Goal: Task Accomplishment & Management: Use online tool/utility

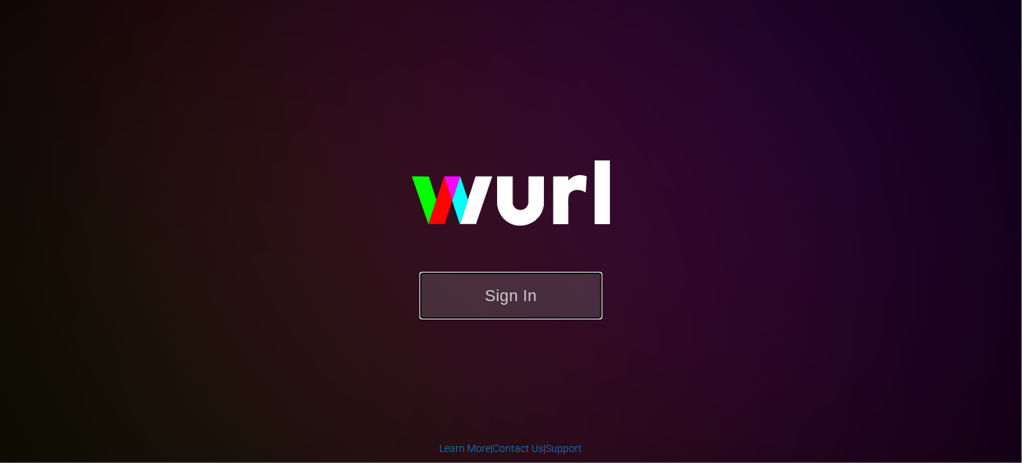
click at [546, 310] on button "Sign In" at bounding box center [510, 296] width 183 height 48
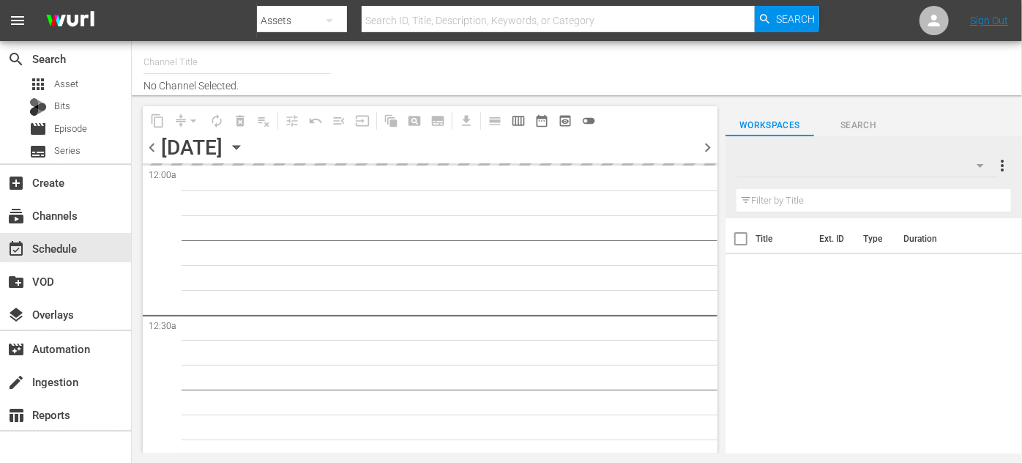
type input "TCL-VIZIO-Plex-VIDAA - Spark - Light & Love (939)"
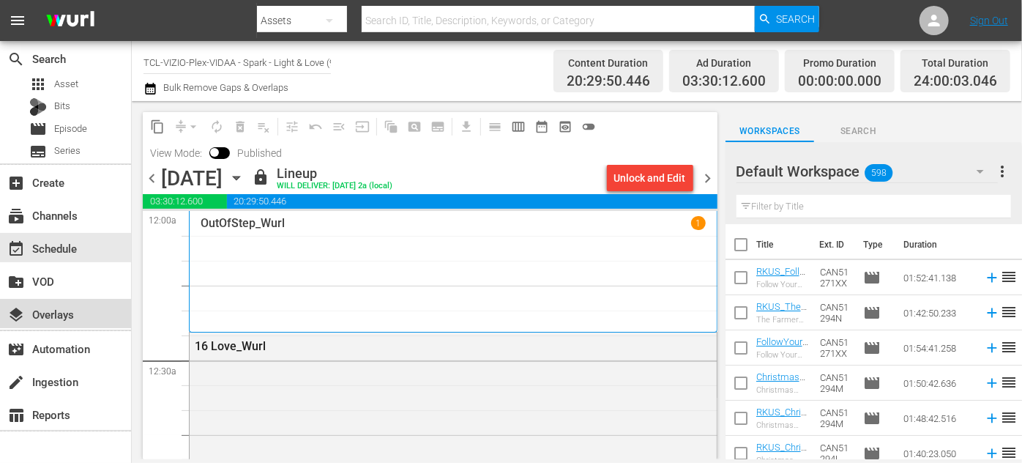
click at [78, 319] on div "layers Overlays" at bounding box center [65, 313] width 131 height 29
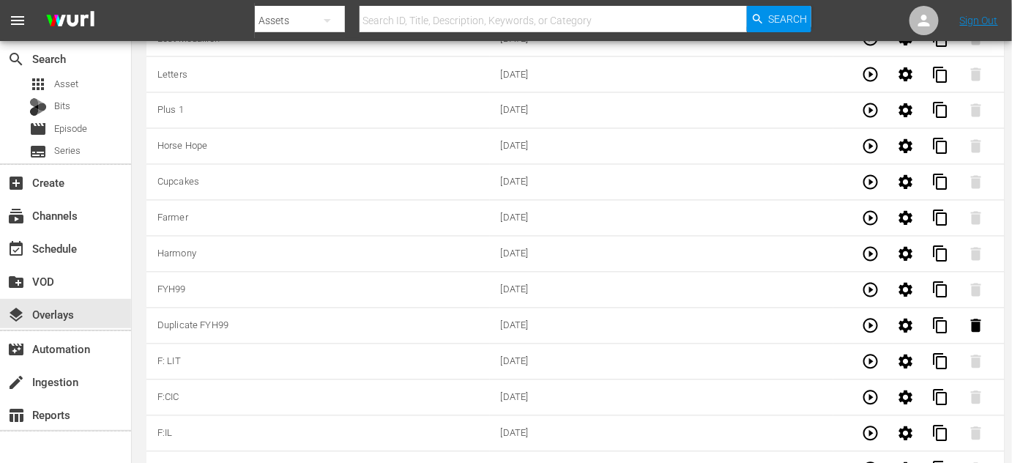
scroll to position [4594, 0]
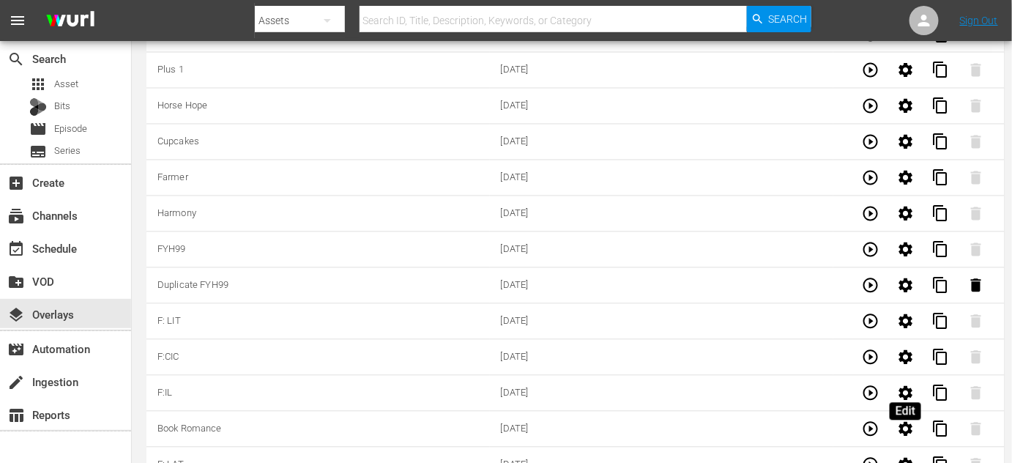
click at [902, 458] on icon "button" at bounding box center [906, 465] width 14 height 14
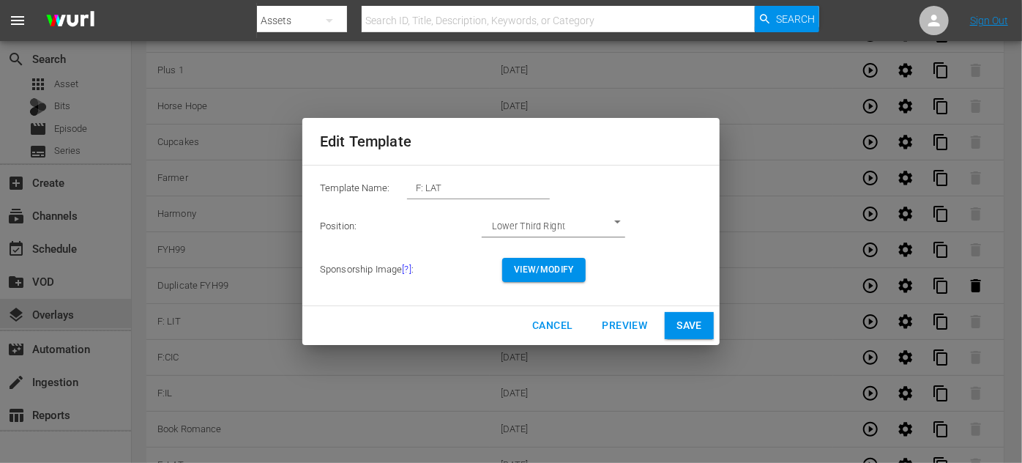
click at [557, 264] on span "View/Modify" at bounding box center [544, 269] width 60 height 15
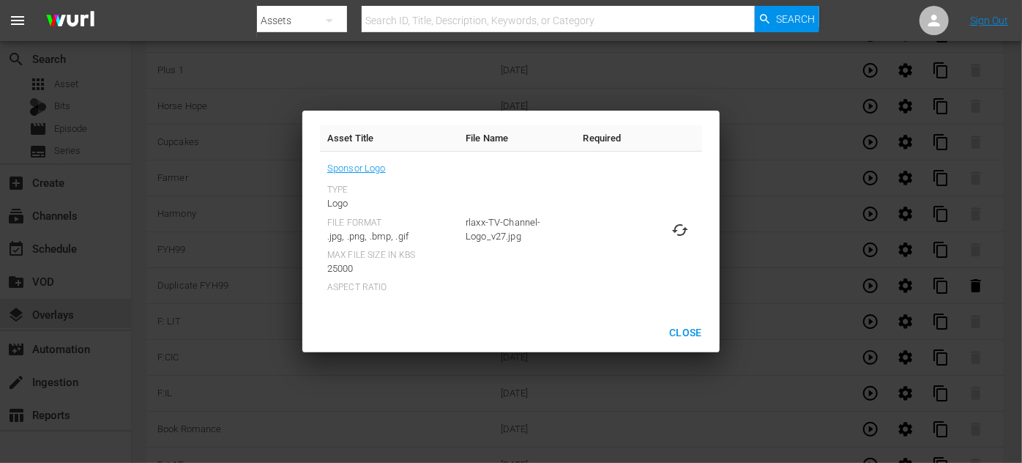
click at [682, 331] on span "Close" at bounding box center [685, 333] width 33 height 18
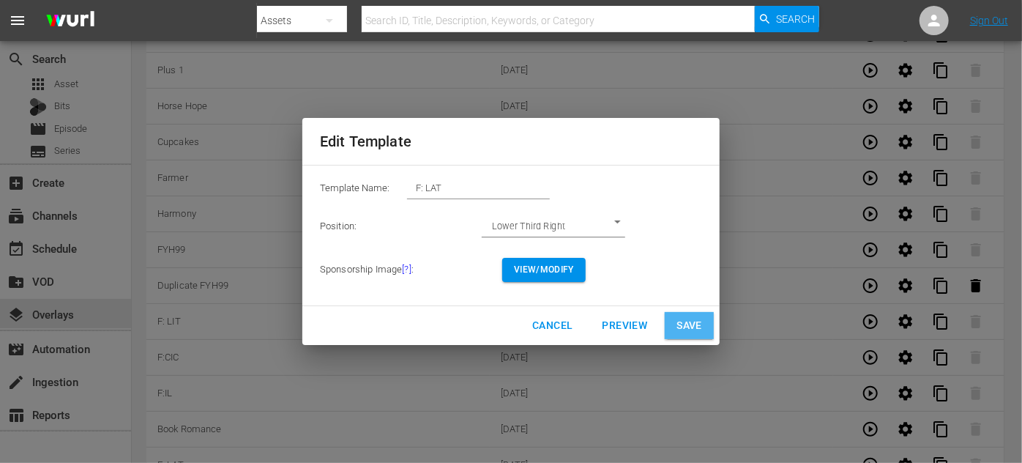
click at [689, 325] on span "Save" at bounding box center [689, 325] width 26 height 18
